Goal: Task Accomplishment & Management: Use online tool/utility

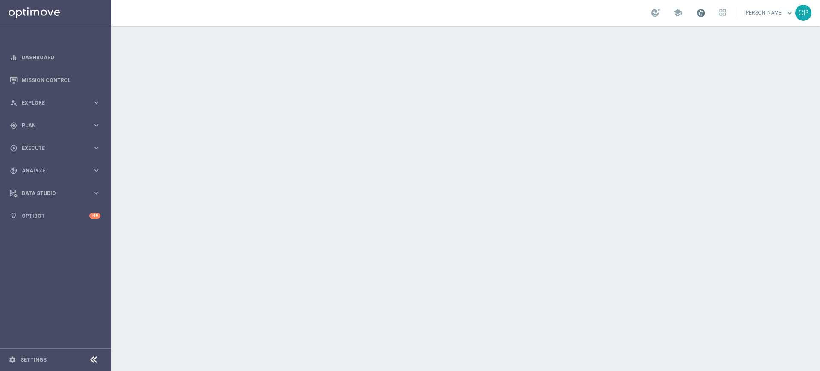
click at [706, 11] on span at bounding box center [701, 12] width 9 height 9
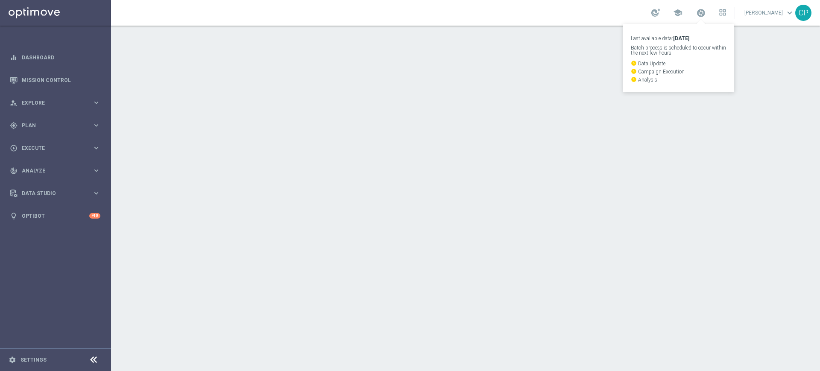
click at [550, 6] on div "school Last available data: 31 Aug 2025 Batch process is scheduled to occur wit…" at bounding box center [465, 13] width 709 height 26
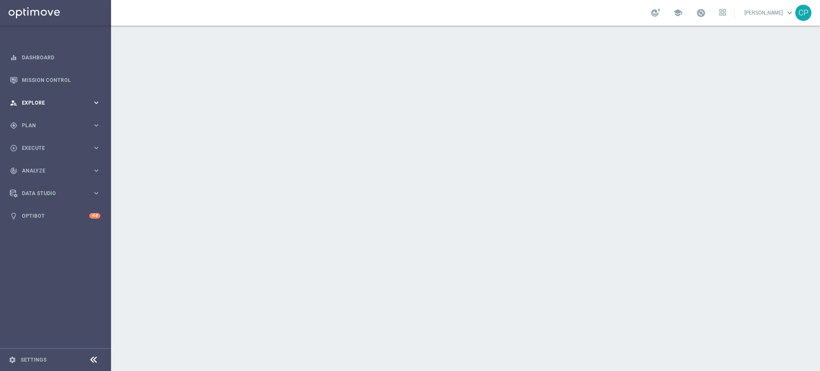
click at [80, 100] on span "Explore" at bounding box center [57, 102] width 71 height 5
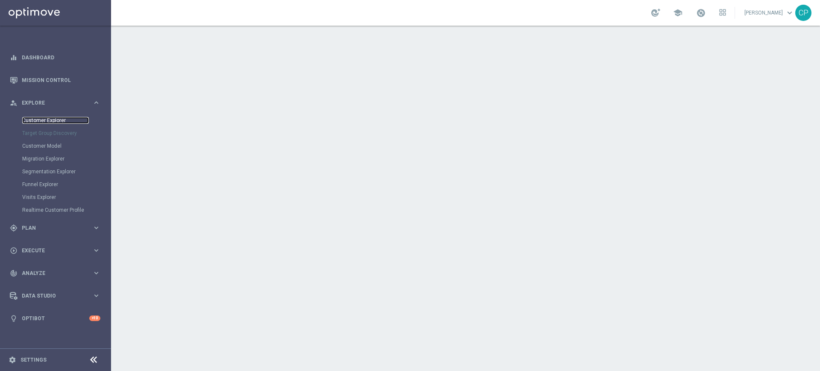
click at [46, 120] on link "Customer Explorer" at bounding box center [55, 120] width 67 height 7
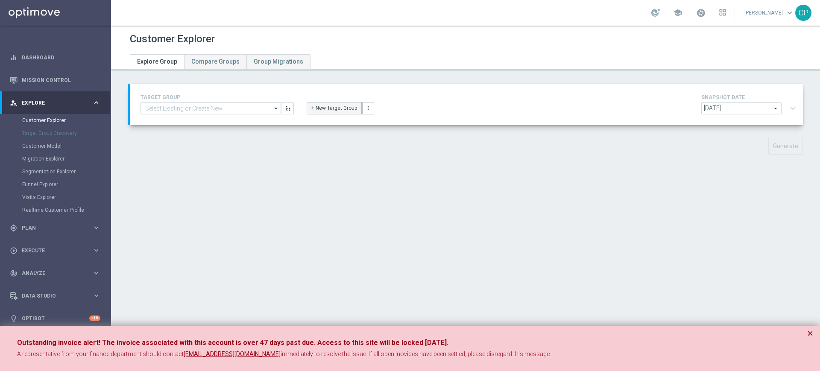
click at [326, 106] on button "+ New Target Group" at bounding box center [334, 108] width 55 height 12
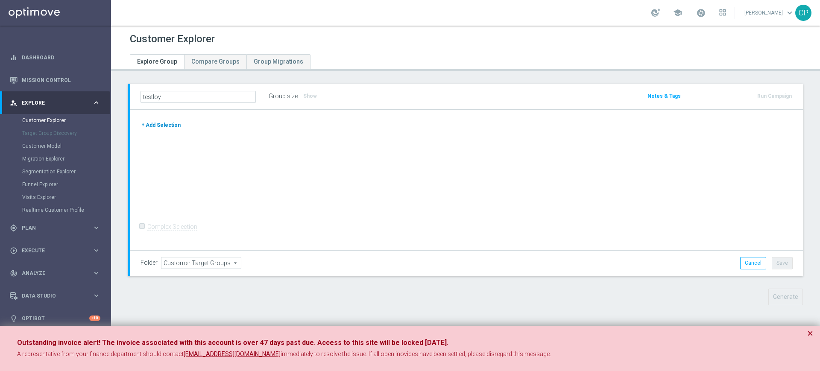
type input "testloy"
click at [175, 129] on button "+ Add Selection" at bounding box center [161, 125] width 41 height 9
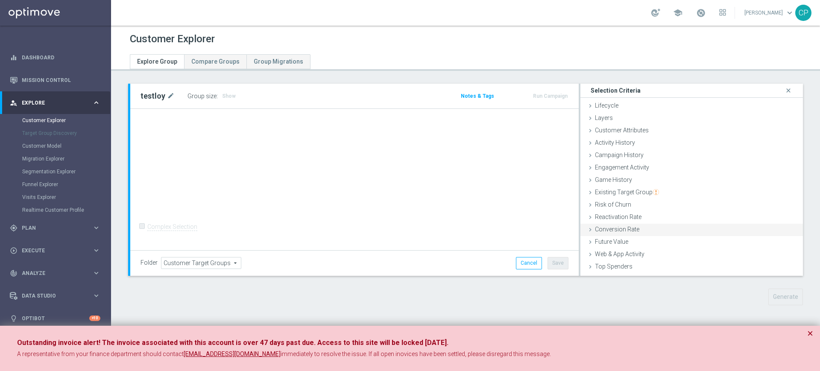
drag, startPoint x: 175, startPoint y: 129, endPoint x: 585, endPoint y: 235, distance: 423.3
click at [585, 235] on div "testloy mode_edit Group size : Show Notes & Tags Run Campaign + Add Selection" at bounding box center [466, 180] width 673 height 192
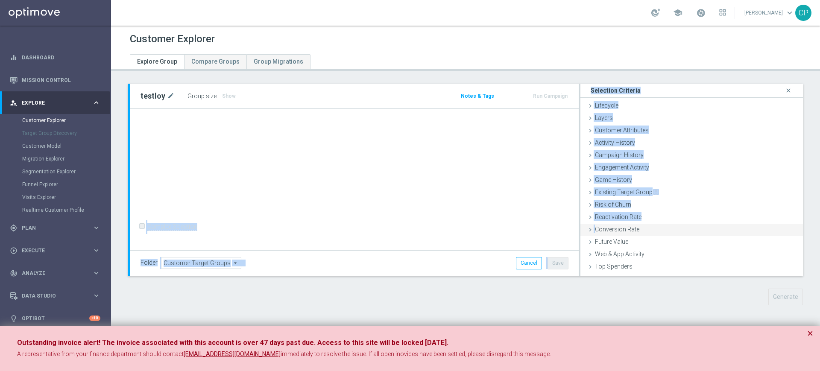
scroll to position [35, 0]
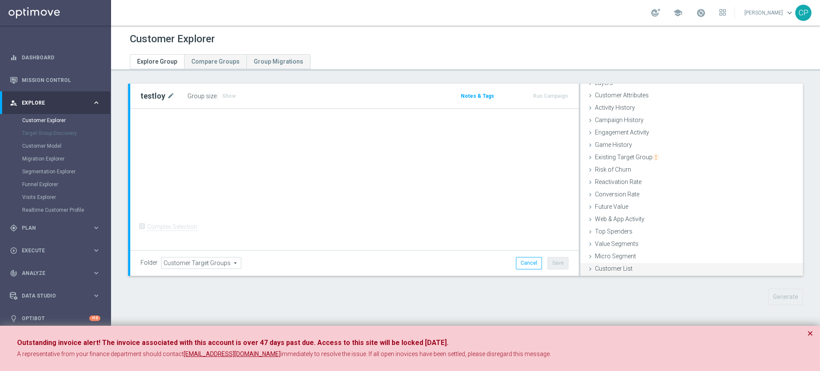
click at [610, 269] on span "Customer List" at bounding box center [614, 268] width 38 height 7
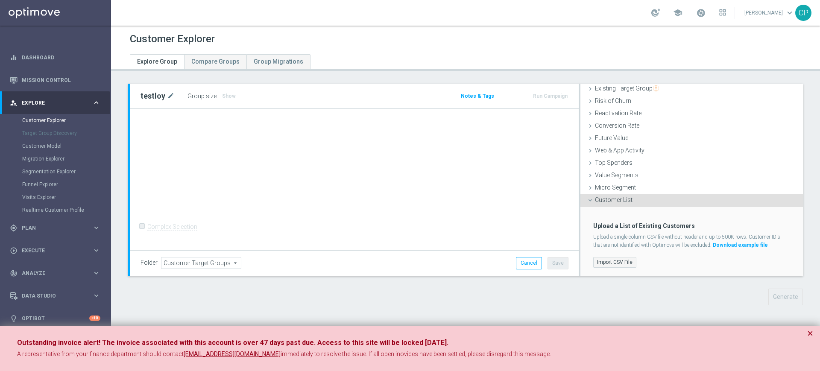
click at [619, 261] on label "Import CSV File" at bounding box center [615, 262] width 43 height 11
click at [0, 0] on input "Import CSV File" at bounding box center [0, 0] width 0 height 0
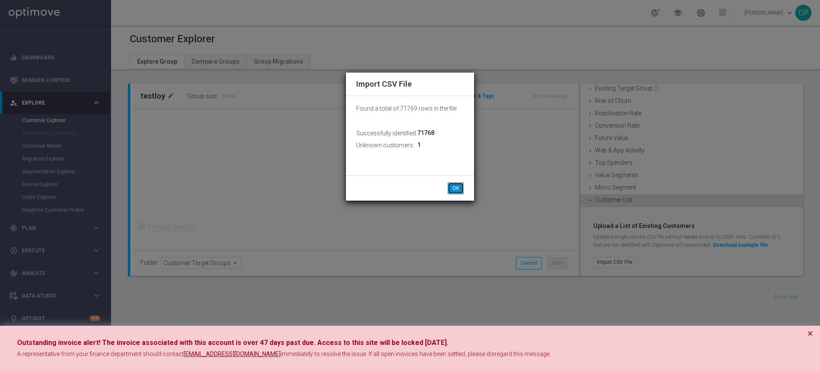
click at [456, 187] on button "OK" at bounding box center [456, 188] width 16 height 12
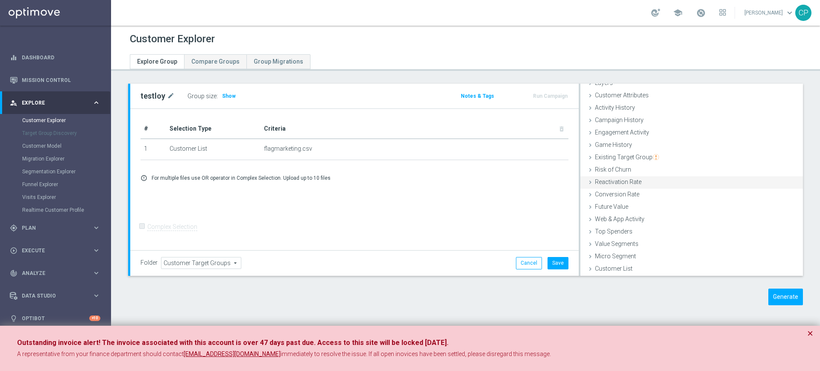
scroll to position [0, 0]
click at [634, 133] on span "Customer Attributes" at bounding box center [622, 130] width 54 height 7
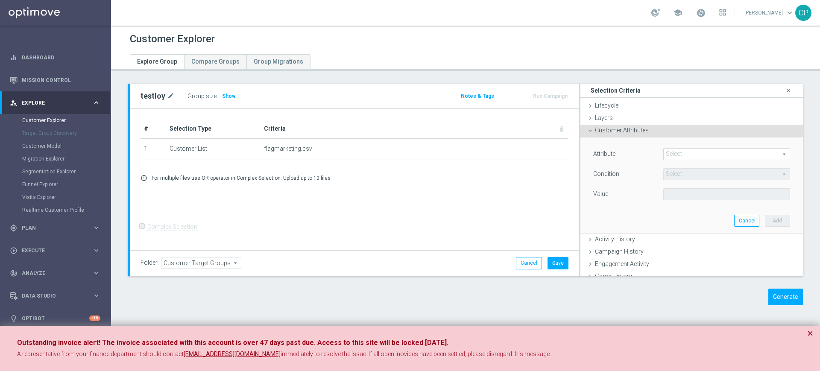
click at [674, 149] on span at bounding box center [727, 154] width 126 height 11
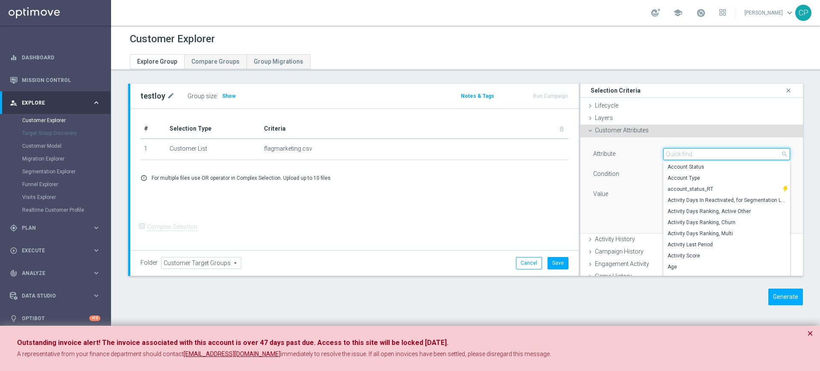
click at [669, 153] on input "search" at bounding box center [727, 154] width 127 height 12
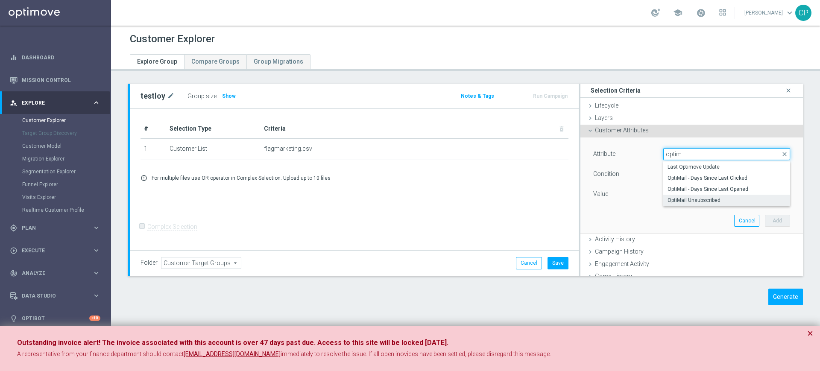
type input "optim"
click at [691, 198] on span "OptiMail Unsubscribed" at bounding box center [727, 200] width 118 height 7
type input "OptiMail Unsubscribed"
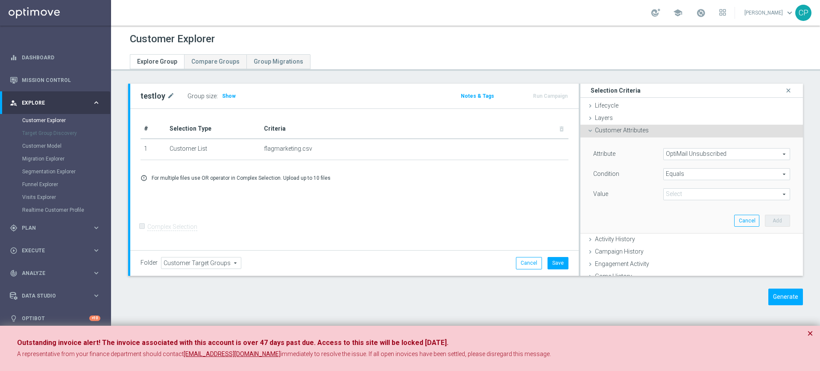
click at [696, 174] on span "Equals" at bounding box center [727, 174] width 126 height 11
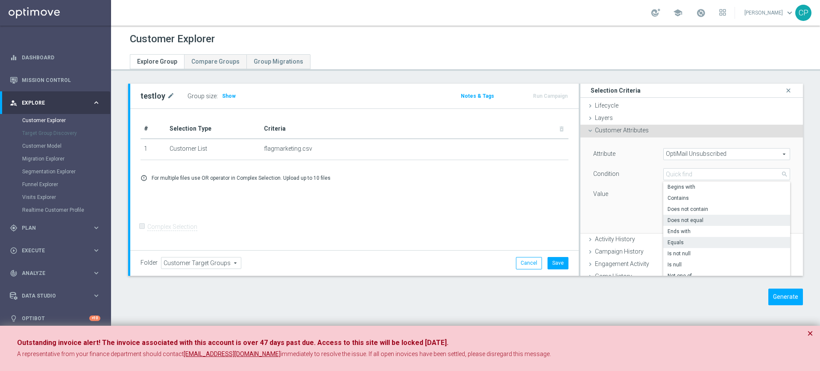
click at [690, 220] on span "Does not equal" at bounding box center [727, 220] width 118 height 7
type input "Does not equal"
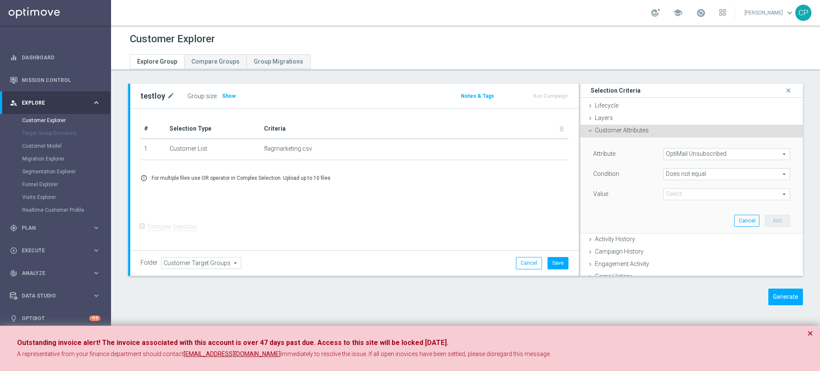
click at [700, 196] on span at bounding box center [727, 194] width 126 height 11
click at [700, 196] on input "search" at bounding box center [727, 194] width 127 height 12
click at [680, 209] on span "Sisal Marketing" at bounding box center [727, 207] width 118 height 7
type input "Sisal Marketing"
click at [765, 219] on button "Add" at bounding box center [777, 221] width 25 height 12
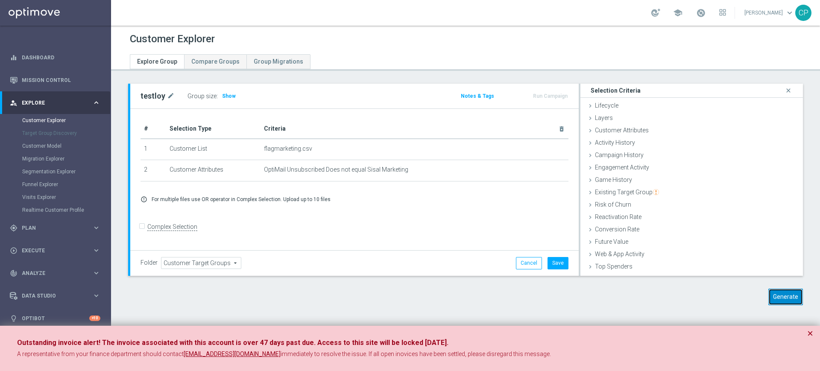
click at [784, 294] on button "Generate" at bounding box center [786, 297] width 35 height 17
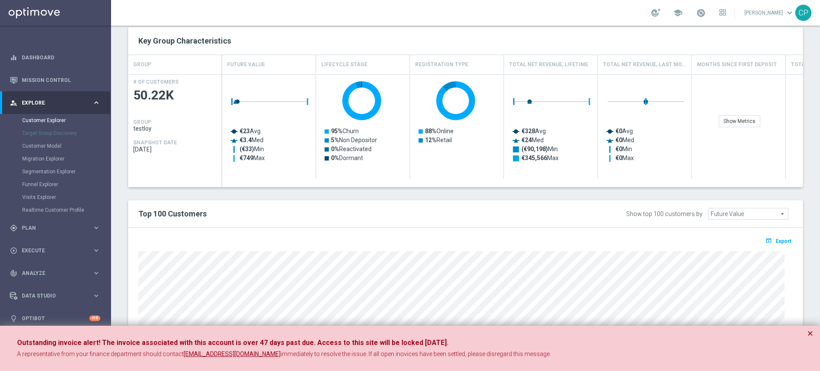
scroll to position [239, 0]
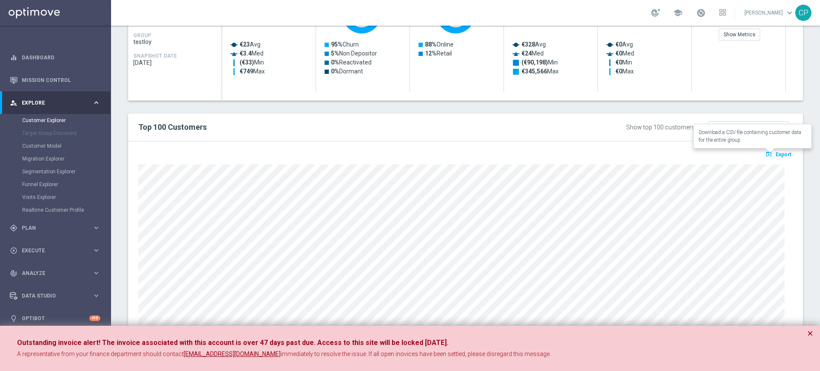
click at [780, 153] on span "Export" at bounding box center [784, 155] width 16 height 6
click at [706, 11] on span at bounding box center [701, 12] width 9 height 9
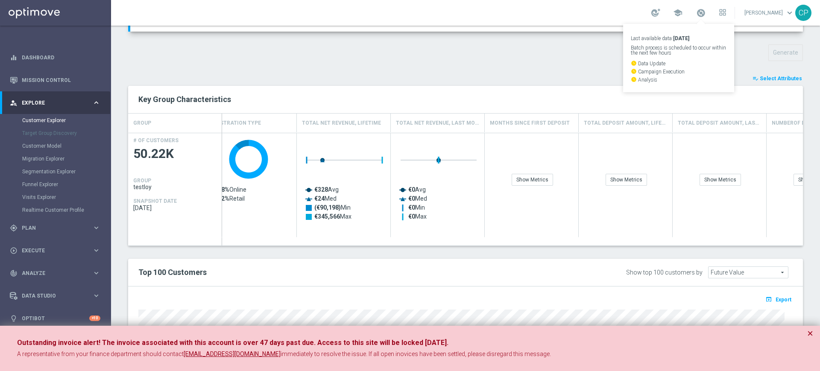
scroll to position [0, 0]
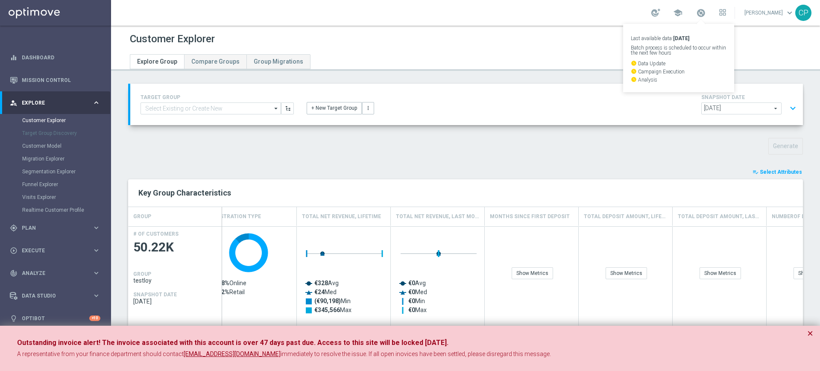
click at [769, 170] on span "Select Attributes" at bounding box center [781, 172] width 42 height 6
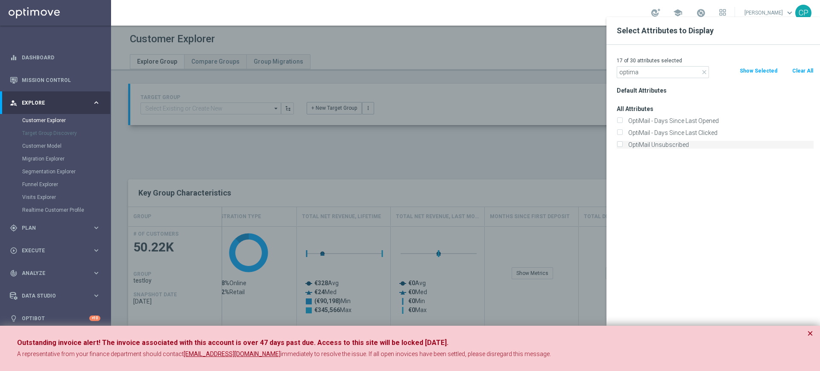
type input "optima"
click at [647, 143] on label "OptiMail Unsubscribed" at bounding box center [720, 145] width 188 height 8
click at [623, 143] on input "OptiMail Unsubscribed" at bounding box center [620, 146] width 6 height 6
checkbox input "true"
click at [704, 71] on icon "close" at bounding box center [704, 72] width 7 height 7
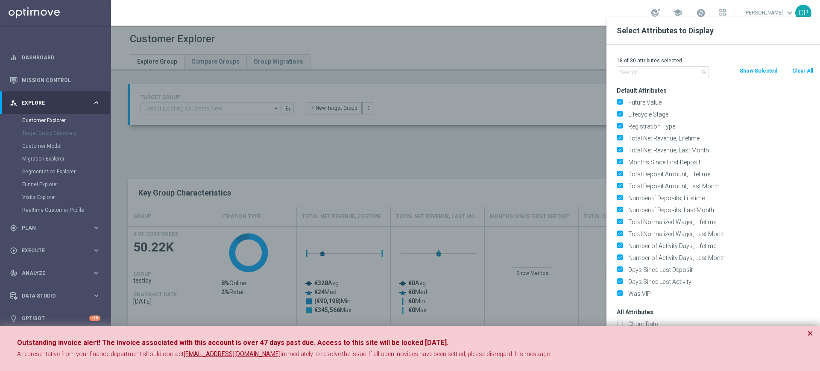
click at [508, 115] on div at bounding box center [521, 202] width 820 height 371
click at [408, 168] on div at bounding box center [521, 202] width 820 height 371
